Goal: Navigation & Orientation: Find specific page/section

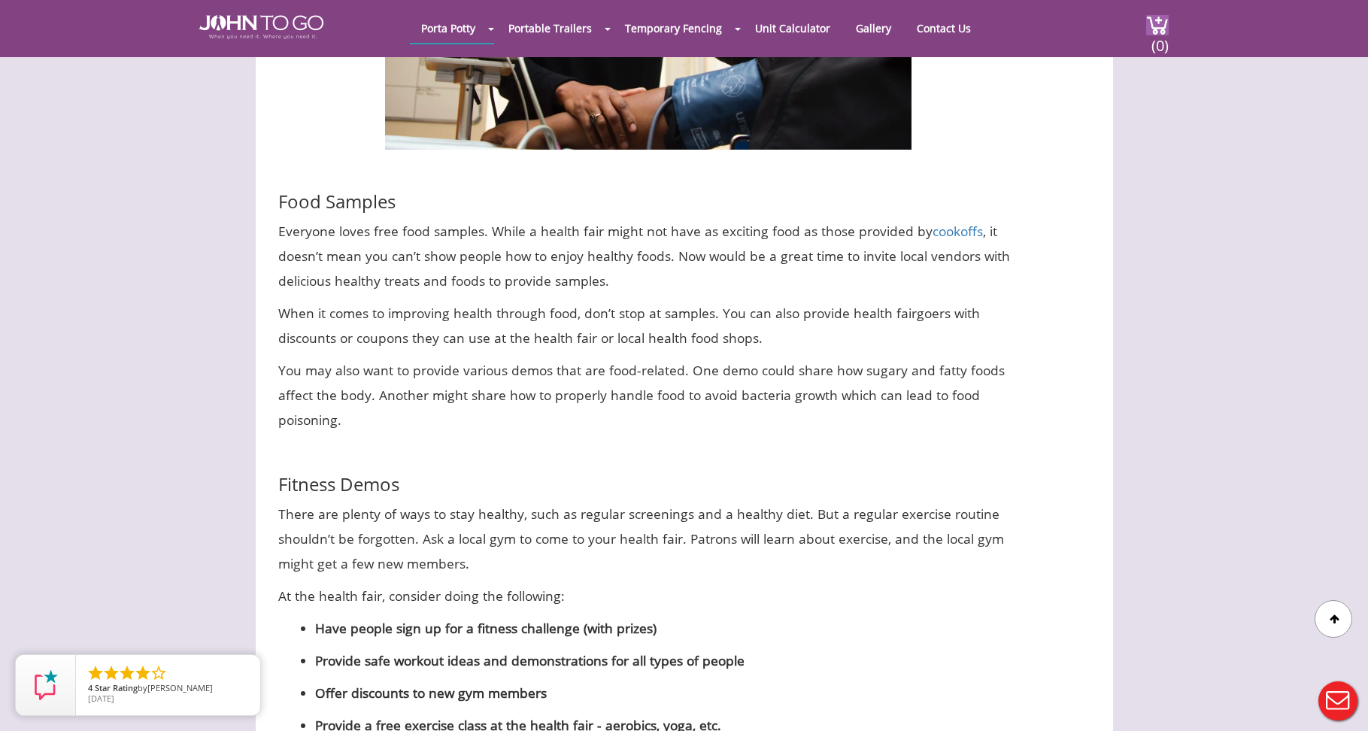
scroll to position [2126, 0]
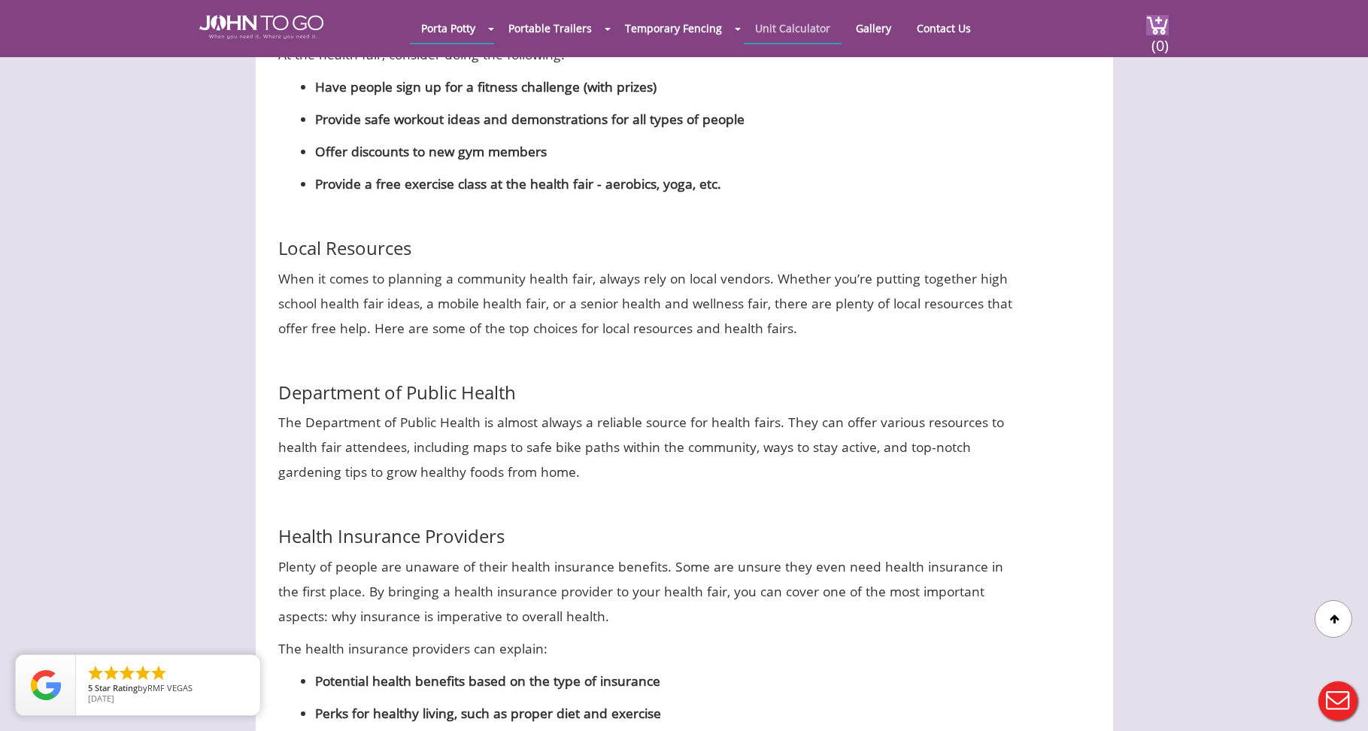
click at [784, 28] on link "Unit Calculator" at bounding box center [793, 28] width 98 height 29
click at [777, 32] on link "Unit Calculator" at bounding box center [793, 28] width 98 height 29
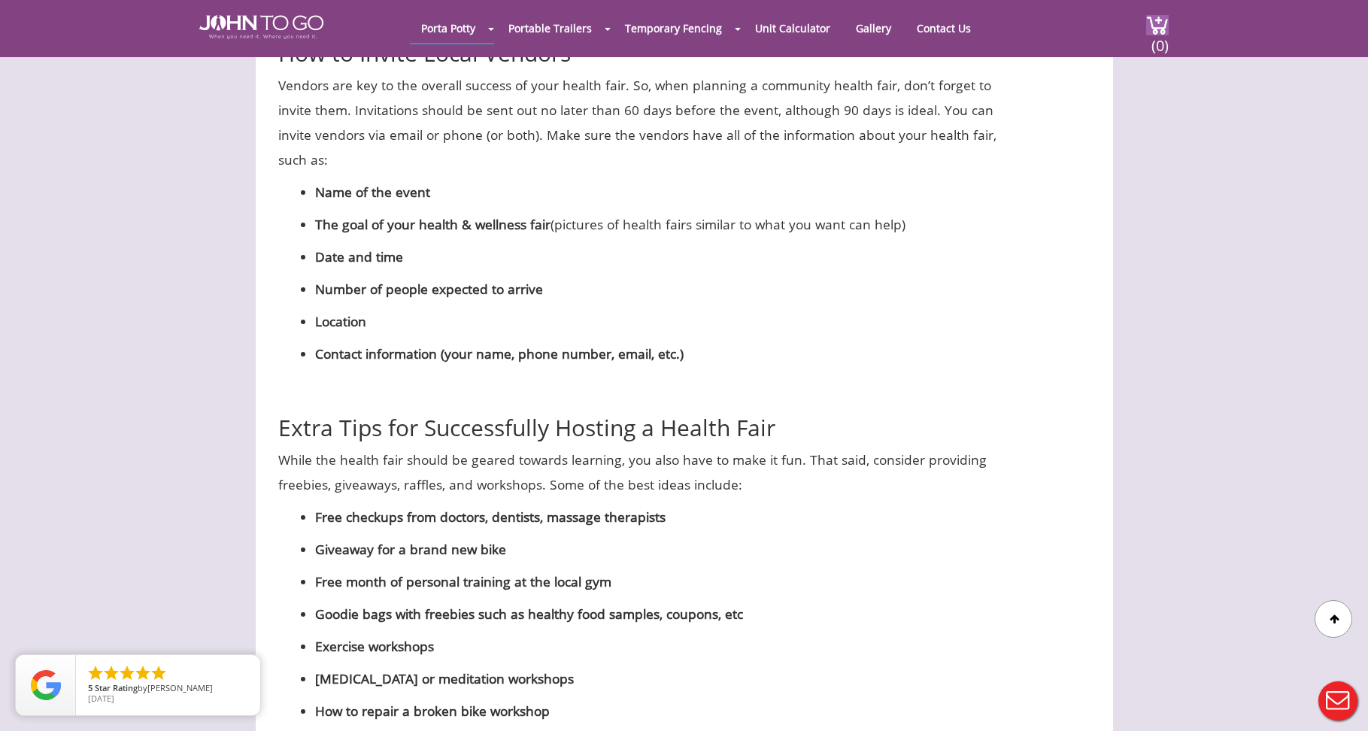
scroll to position [4074, 0]
